Goal: Task Accomplishment & Management: Use online tool/utility

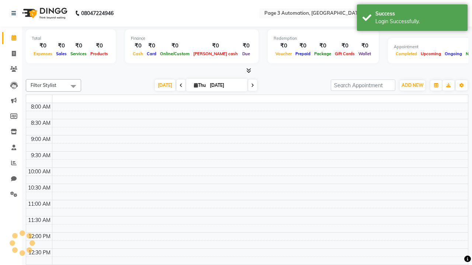
select select "en"
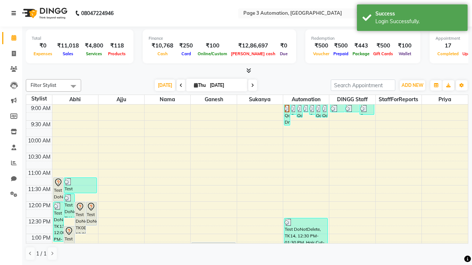
click at [15, 13] on icon at bounding box center [13, 13] width 4 height 5
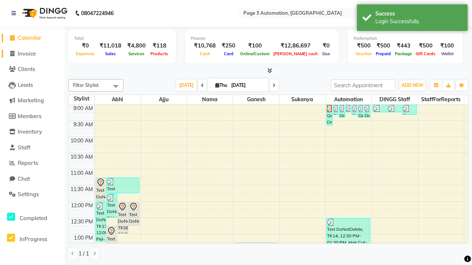
click at [32, 53] on span "Invoice" at bounding box center [27, 53] width 18 height 7
select select "2774"
select select "service"
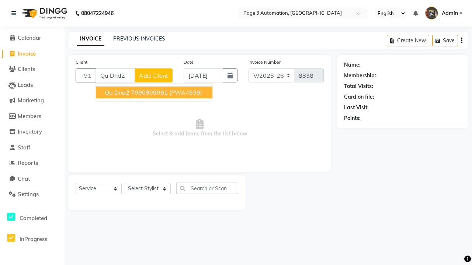
click at [155, 93] on ngb-highlight "7090909091" at bounding box center [149, 92] width 37 height 7
type input "7090909091"
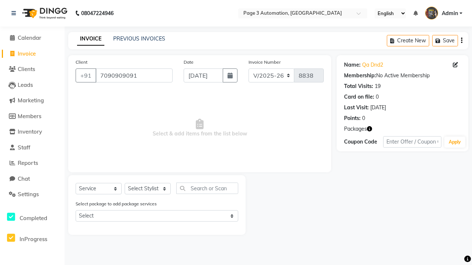
select select "71342"
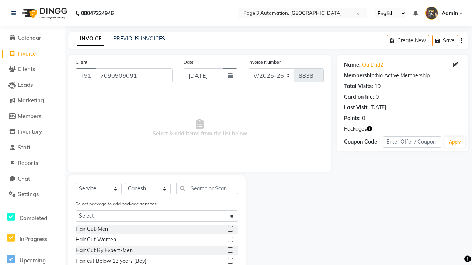
click at [230, 261] on label at bounding box center [231, 261] width 6 height 6
click at [230, 261] on input "checkbox" at bounding box center [230, 261] width 5 height 5
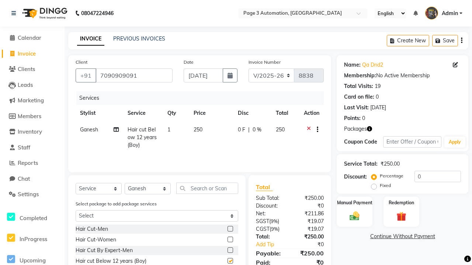
checkbox input "false"
click at [354, 203] on label "Manual Payment" at bounding box center [354, 202] width 37 height 7
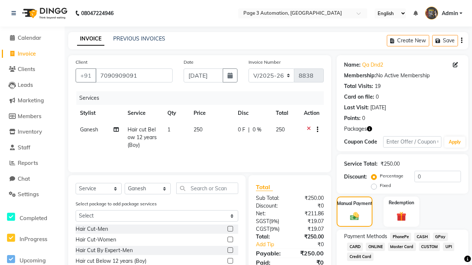
click at [422, 237] on span "CASH" at bounding box center [422, 237] width 16 height 8
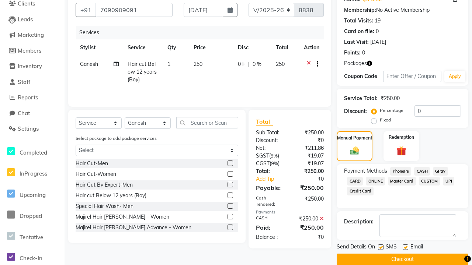
click at [381, 247] on label at bounding box center [381, 248] width 6 height 6
click at [381, 247] on input "checkbox" at bounding box center [380, 248] width 5 height 5
checkbox input "false"
click at [405, 247] on label at bounding box center [406, 248] width 6 height 6
click at [405, 247] on input "checkbox" at bounding box center [405, 248] width 5 height 5
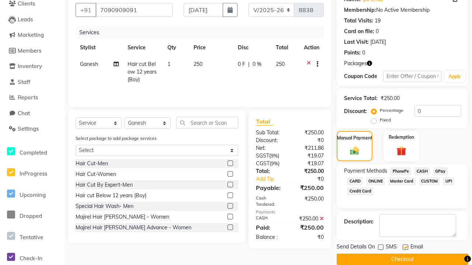
checkbox input "false"
click at [402, 260] on button "Checkout" at bounding box center [403, 259] width 132 height 11
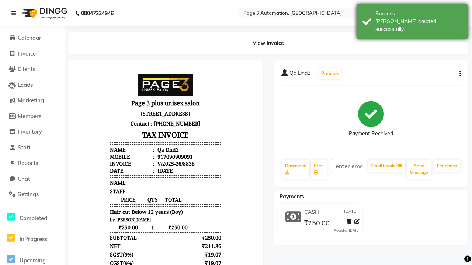
click at [412, 19] on div "[PERSON_NAME] created successfully." at bounding box center [418, 25] width 87 height 15
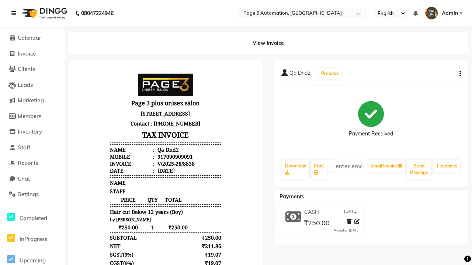
click at [15, 13] on icon at bounding box center [13, 13] width 4 height 5
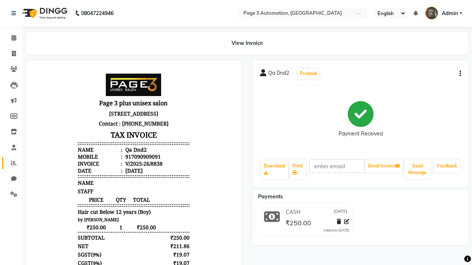
click at [11, 163] on icon at bounding box center [14, 163] width 6 height 6
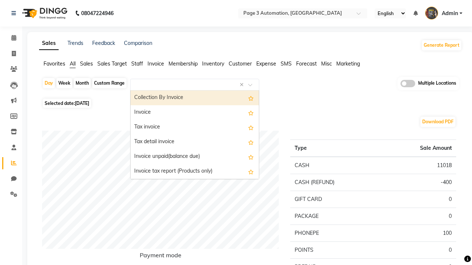
type input "Invoice"
click at [195, 113] on div "Invoice" at bounding box center [195, 112] width 128 height 15
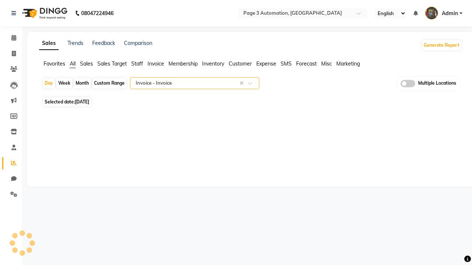
select select "full_report"
select select "csv"
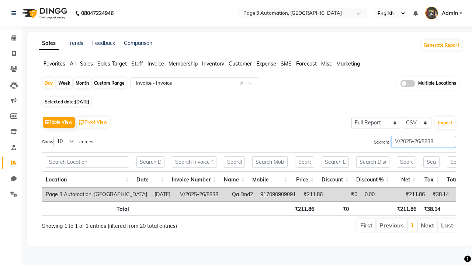
type input "V/2025-26/8838"
type input "Tax invoice"
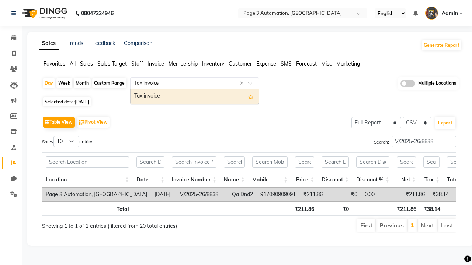
click at [195, 96] on div "Tax invoice" at bounding box center [195, 96] width 128 height 15
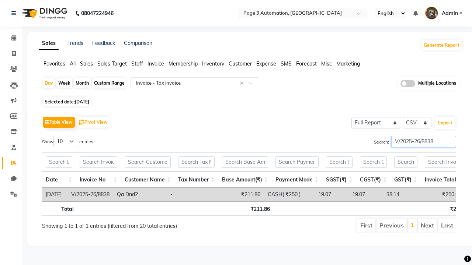
type input "V/2025-26/8838"
type input "Tax detail invoice"
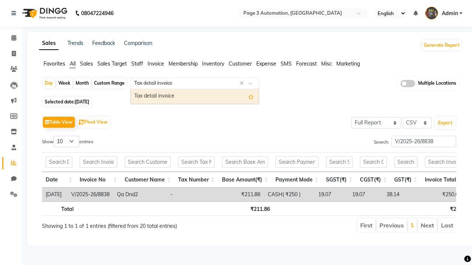
click at [195, 96] on div "Tax detail invoice" at bounding box center [195, 96] width 128 height 15
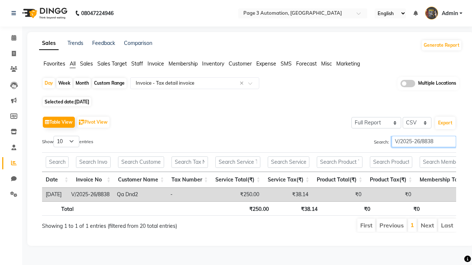
type input "V/2025-26/8838"
type input "Invoice Item wise"
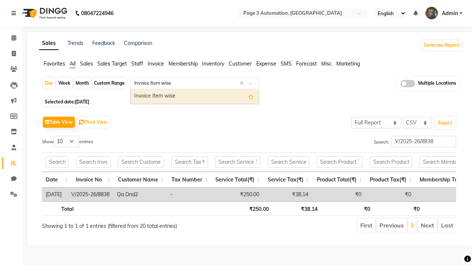
click at [195, 96] on div "Invoice Item wise" at bounding box center [195, 96] width 128 height 15
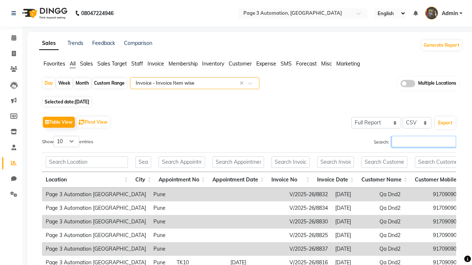
type input "V/2025-26/8838"
